Goal: Obtain resource: Download file/media

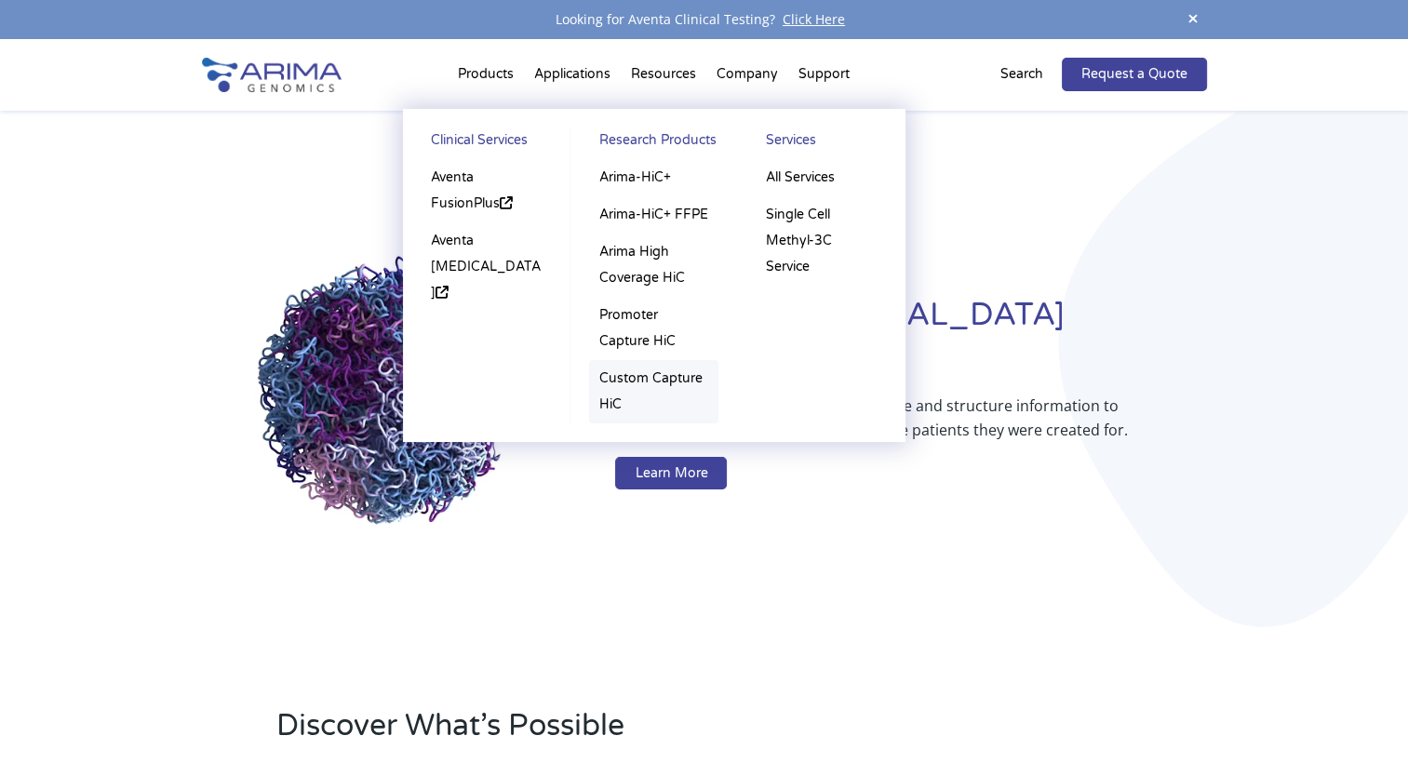
click at [602, 376] on link "Custom Capture HiC" at bounding box center [653, 391] width 129 height 63
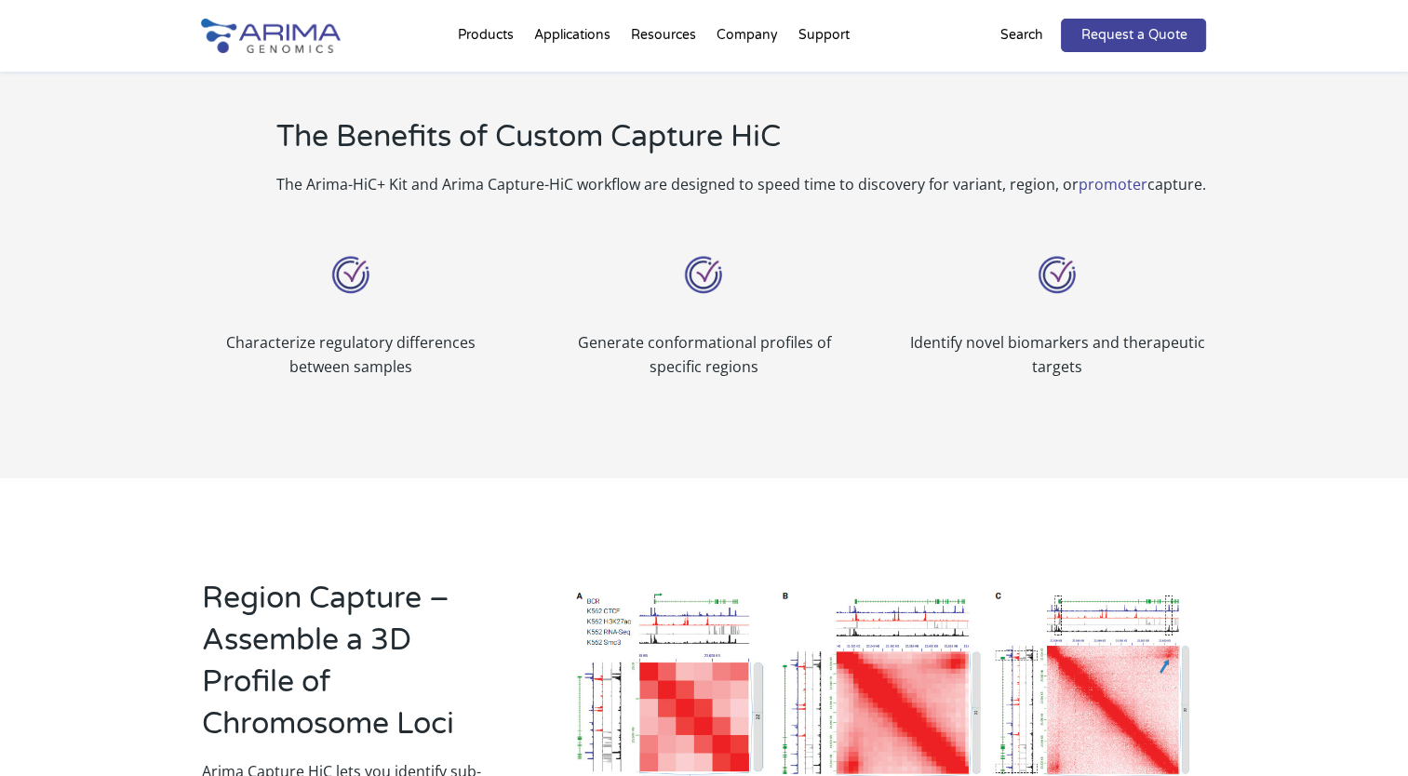
scroll to position [822, 0]
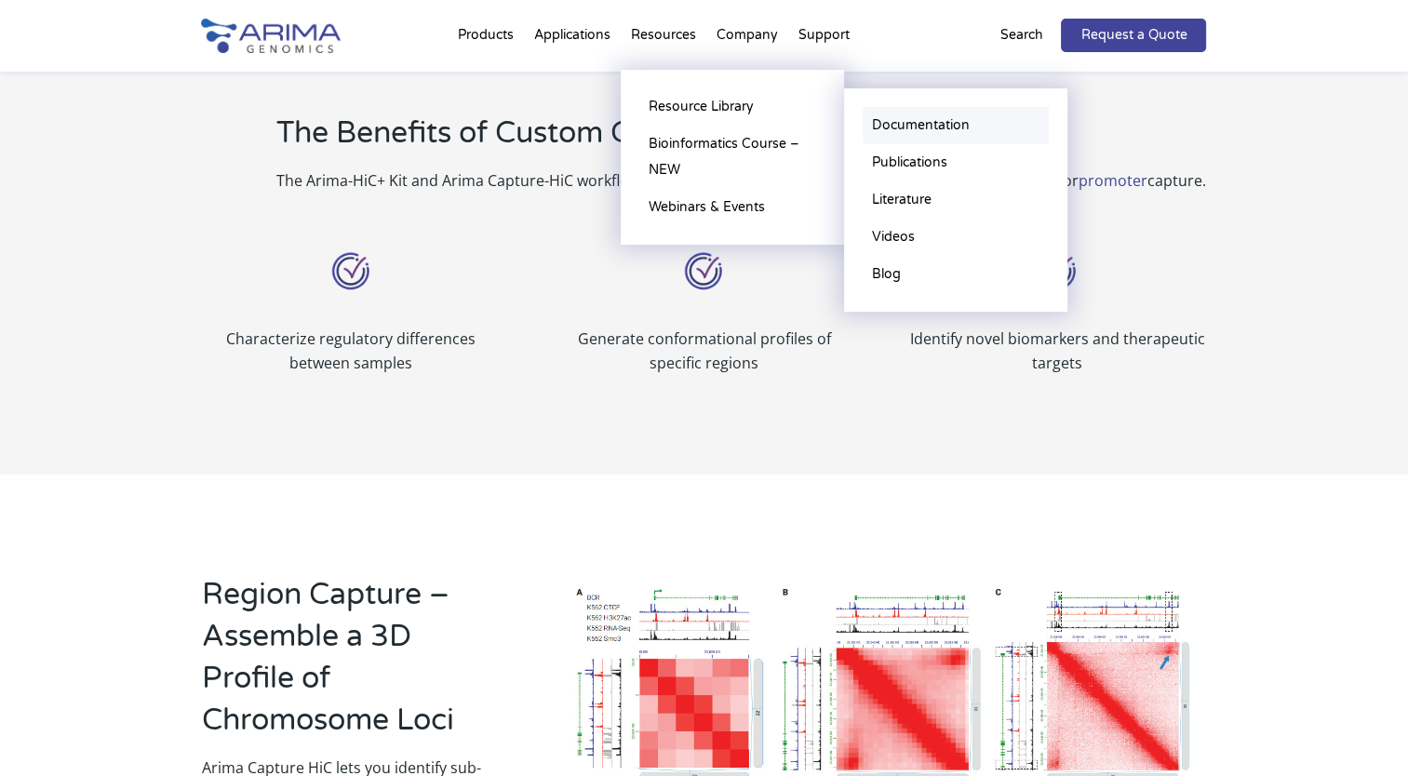
click at [871, 127] on link "Documentation" at bounding box center [955, 125] width 186 height 37
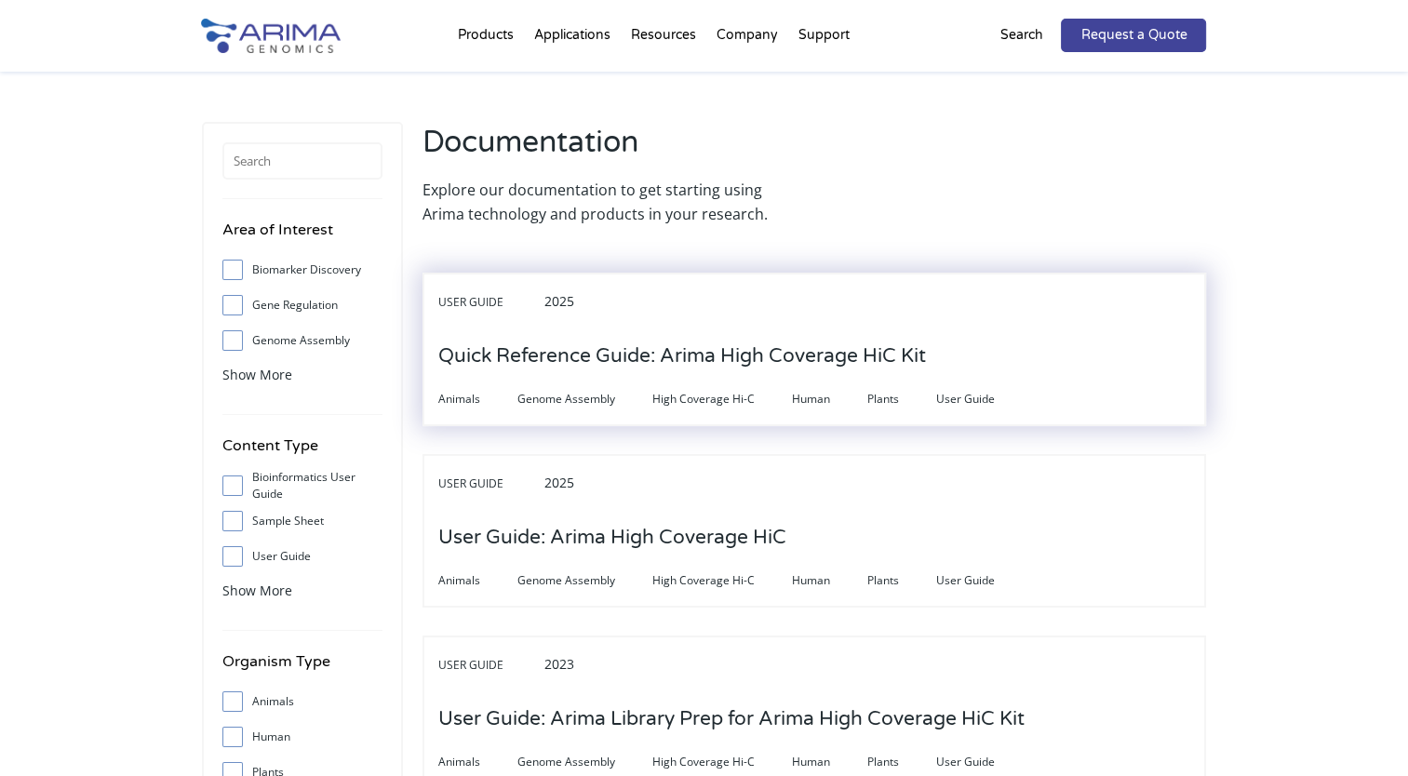
scroll to position [2, 0]
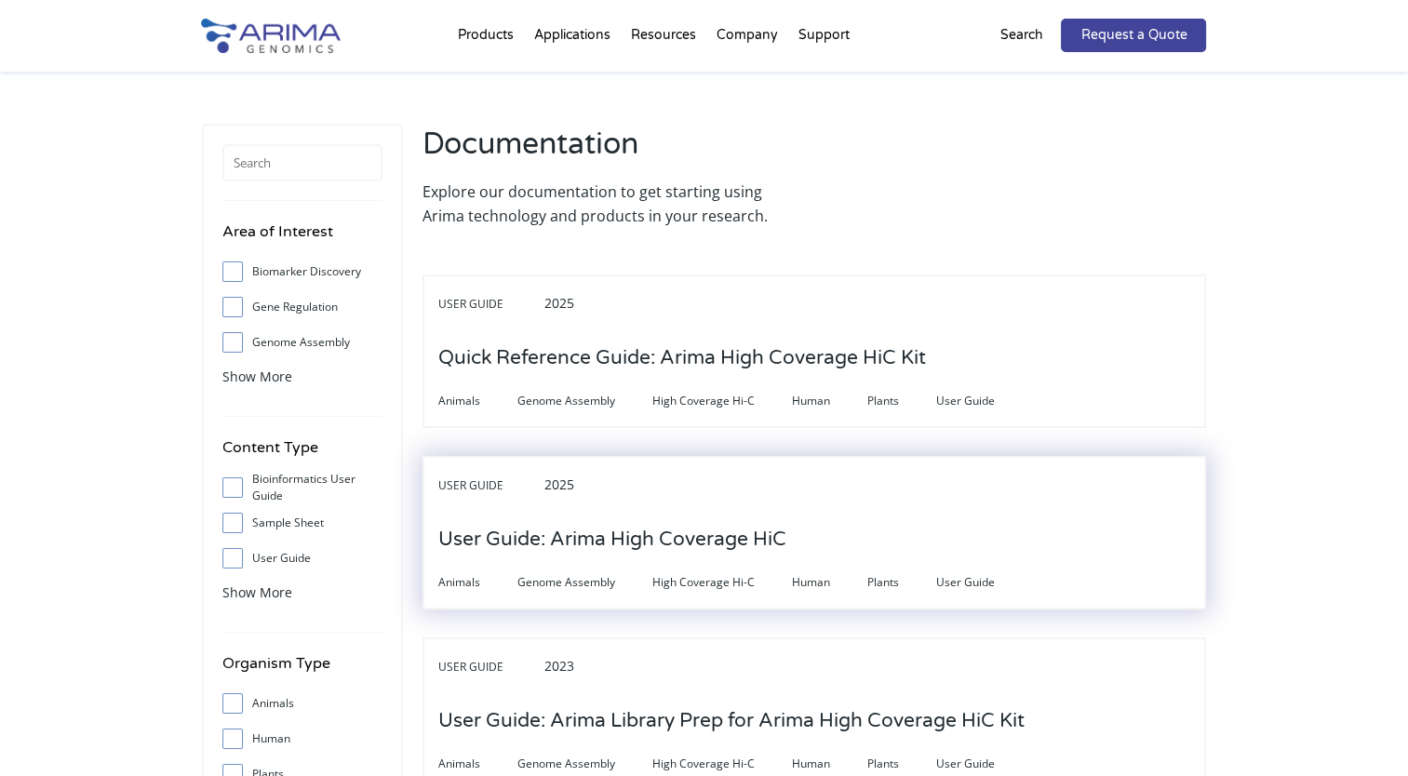
click at [658, 534] on h3 "User Guide: Arima High Coverage HiC" at bounding box center [612, 540] width 348 height 58
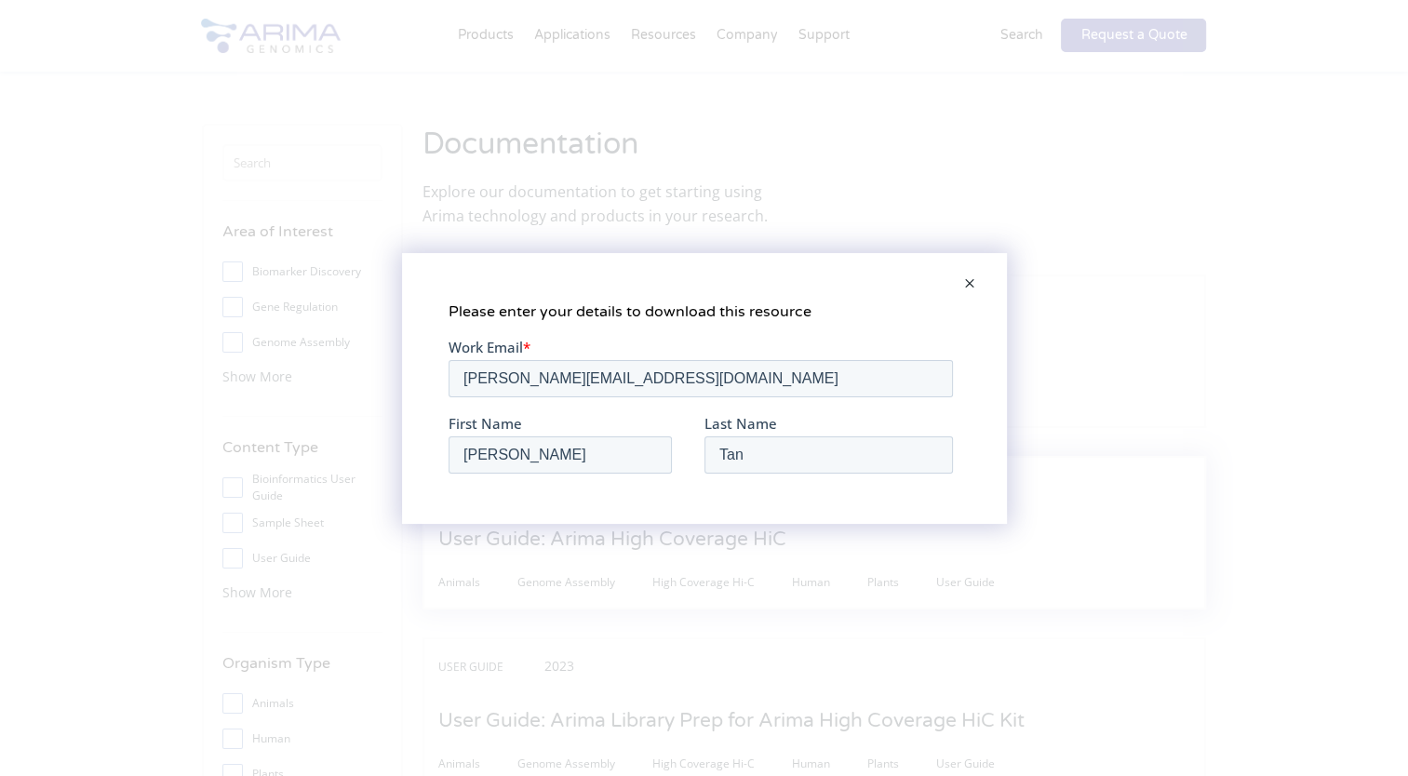
scroll to position [0, 0]
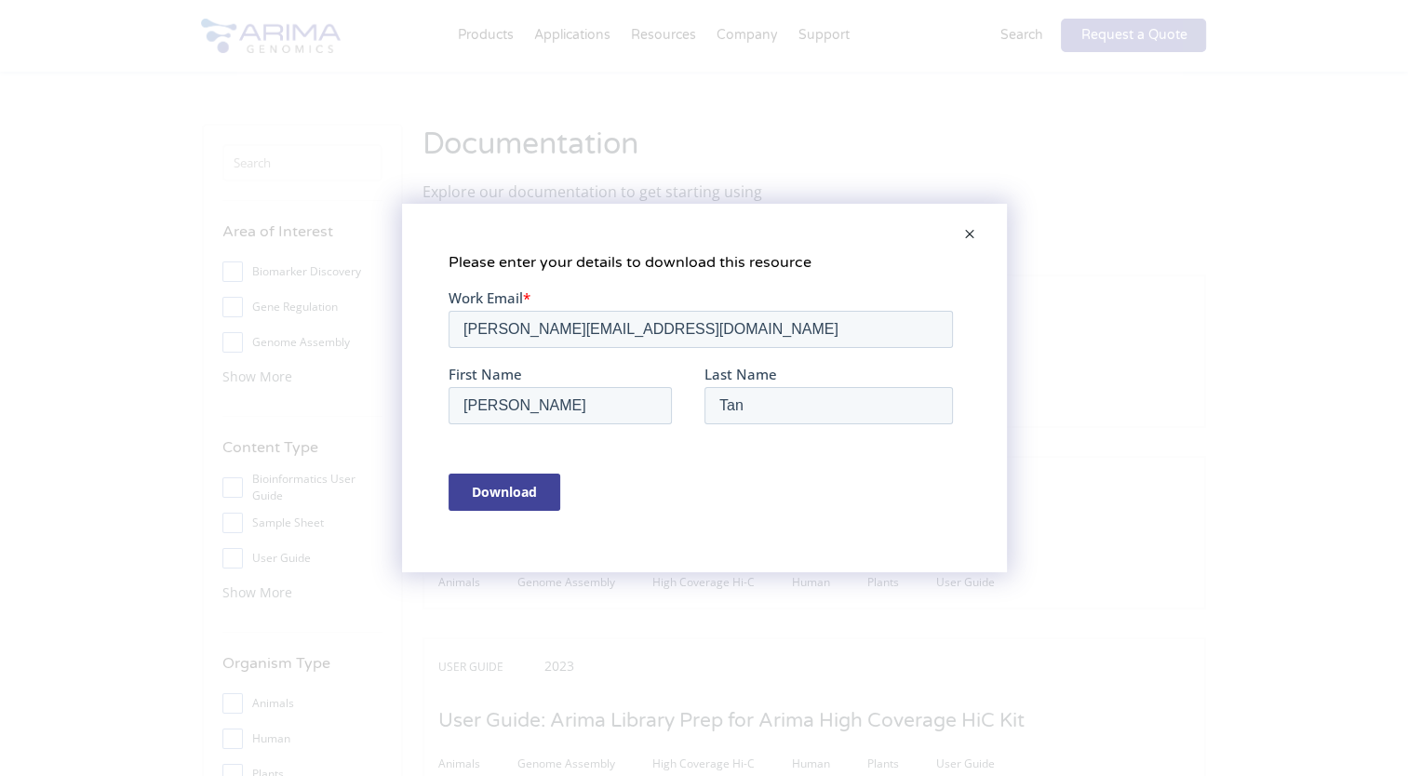
click at [453, 486] on input "Download" at bounding box center [503, 491] width 112 height 37
click at [963, 231] on span at bounding box center [969, 235] width 37 height 45
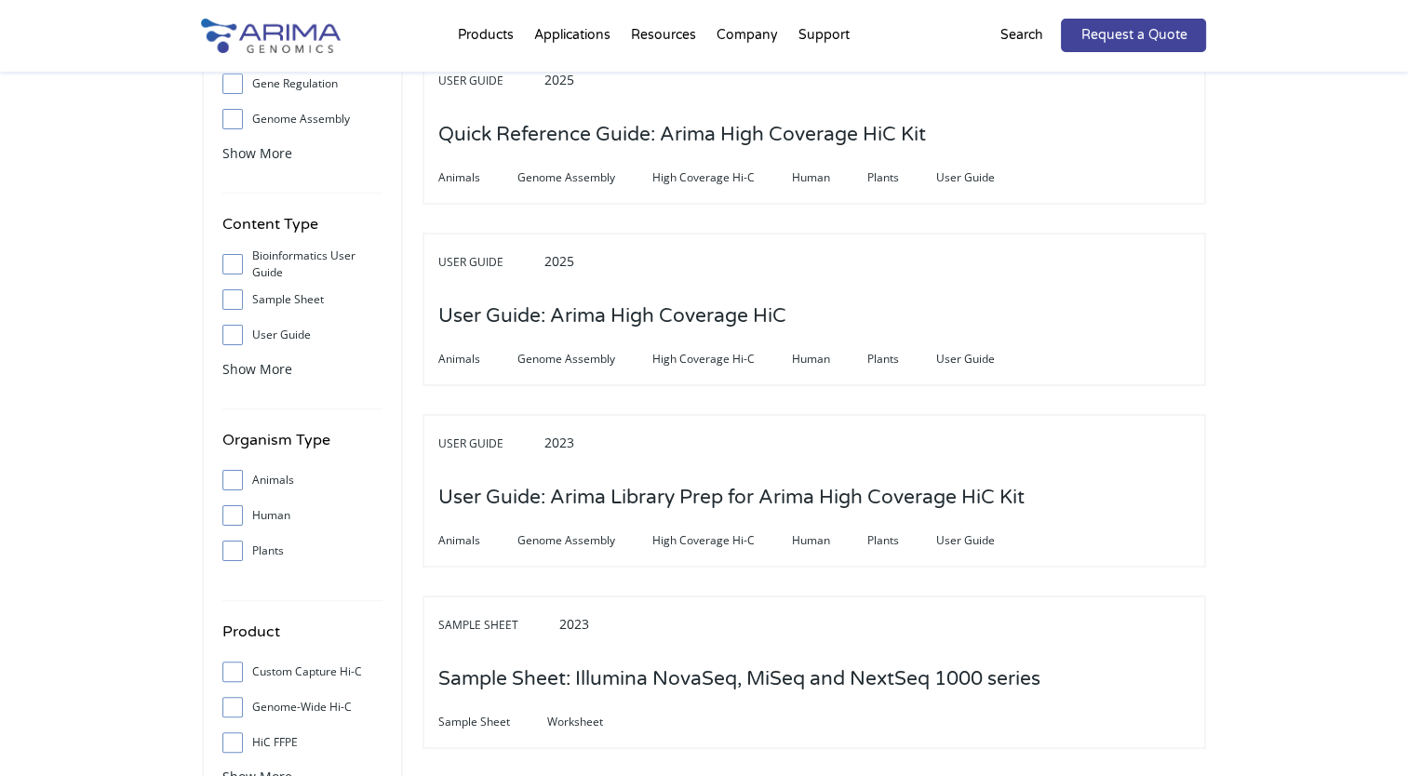
scroll to position [227, 0]
click at [232, 664] on input "Custom Capture Hi-C" at bounding box center [232, 669] width 12 height 12
checkbox input "true"
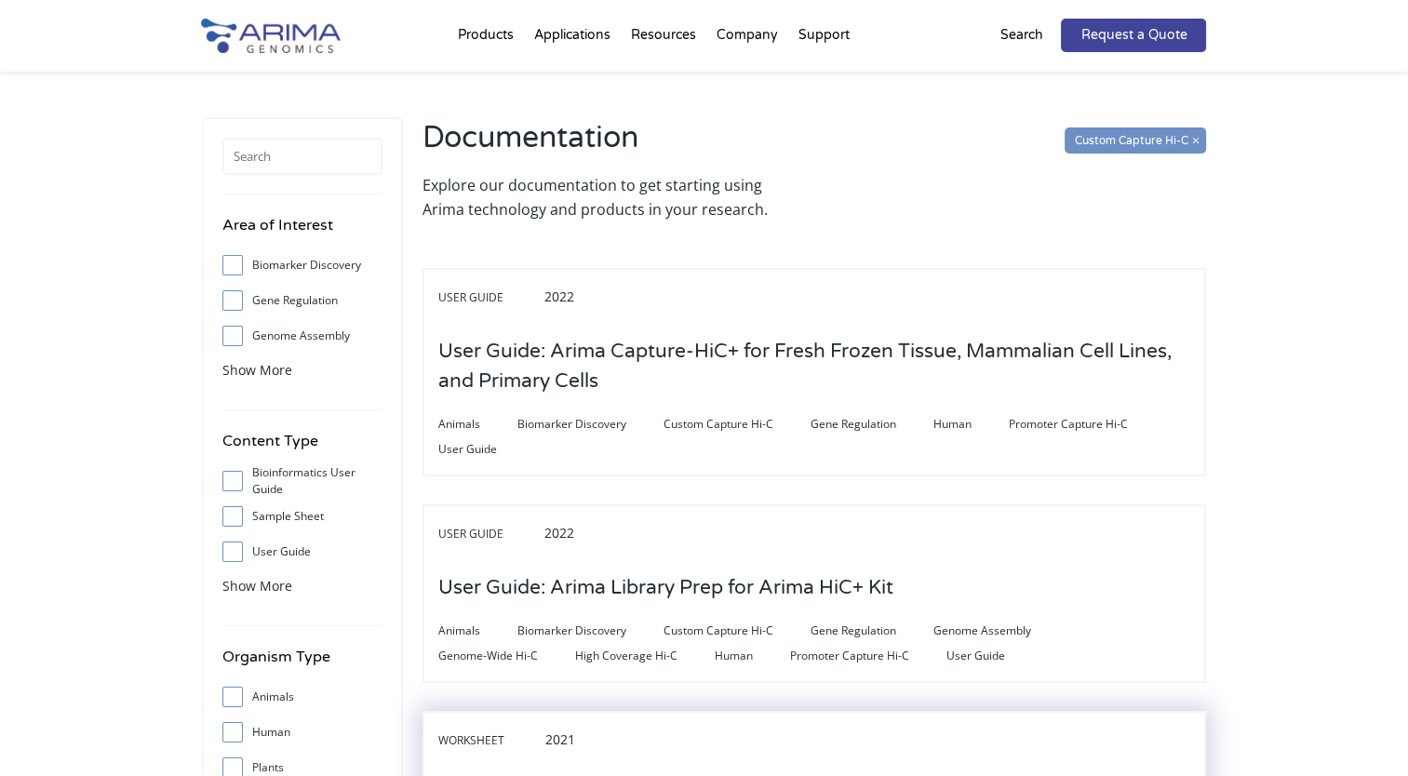
scroll to position [5, 0]
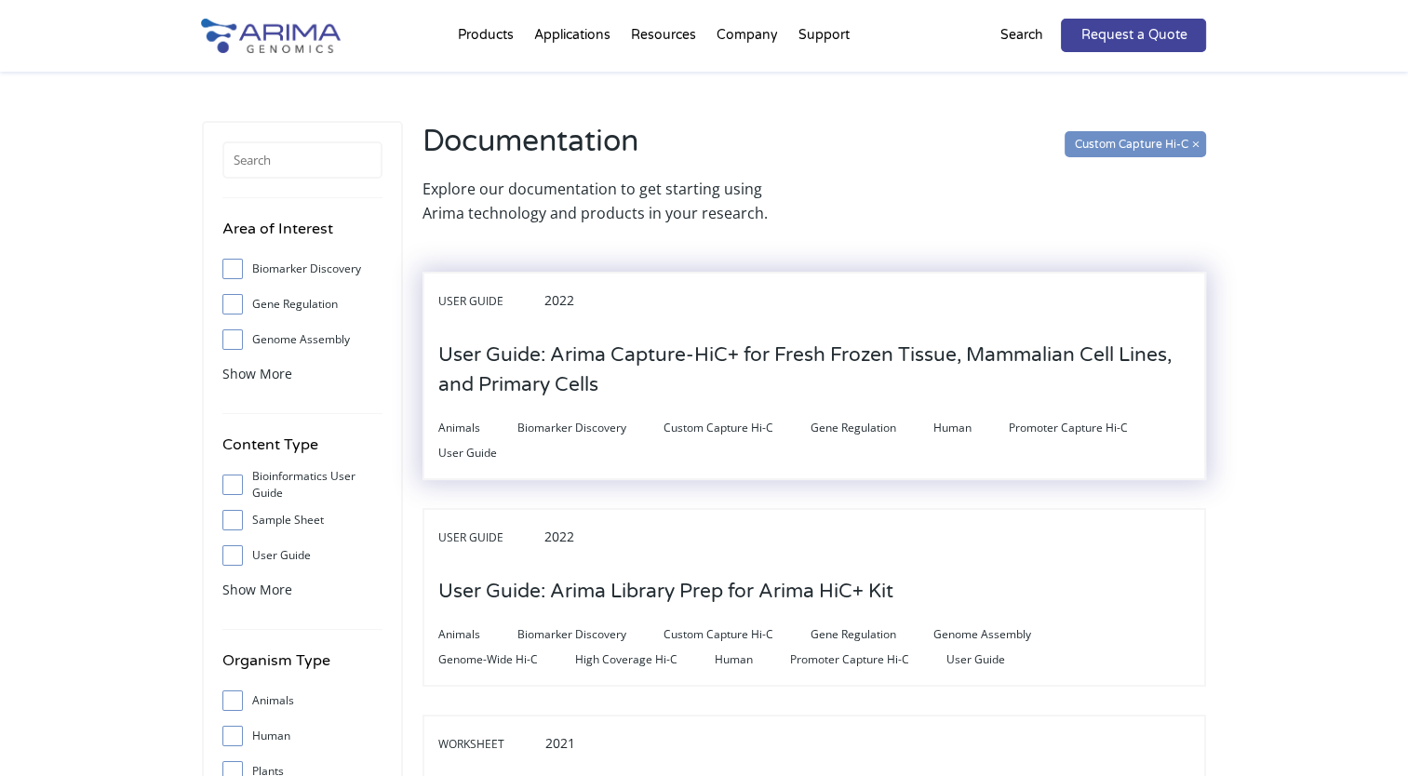
click at [608, 350] on h3 "User Guide: Arima Capture-HiC+ for Fresh Frozen Tissue, Mammalian Cell Lines, a…" at bounding box center [814, 370] width 752 height 87
